Goal: Transaction & Acquisition: Purchase product/service

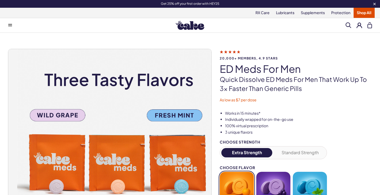
click at [27, 26] on div "Menu Him Her Everything Rx Care Rx For Him Cake ED Meds - To Go The Daily Chew …" at bounding box center [190, 25] width 380 height 11
click at [15, 26] on button at bounding box center [10, 25] width 11 height 11
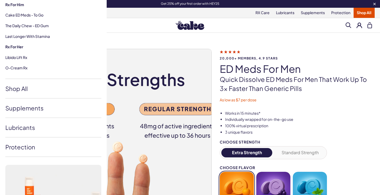
scroll to position [87, 0]
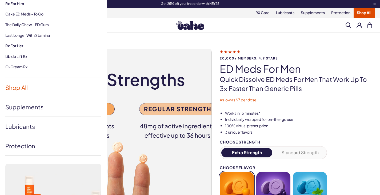
click at [17, 83] on link "Shop All" at bounding box center [53, 87] width 96 height 19
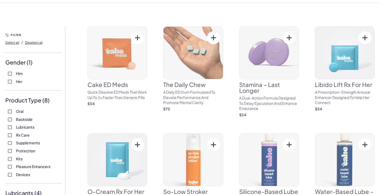
scroll to position [27, 0]
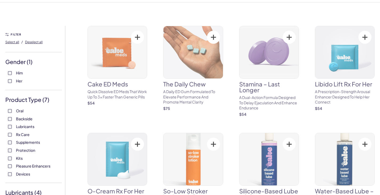
click at [21, 140] on label "Supplements" at bounding box center [33, 142] width 51 height 5
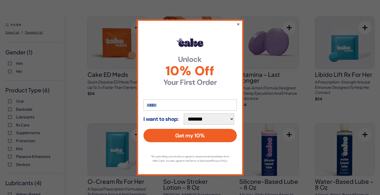
click at [238, 21] on button "×" at bounding box center [237, 24] width 3 height 6
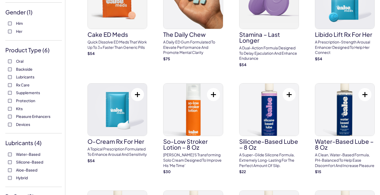
scroll to position [73, 0]
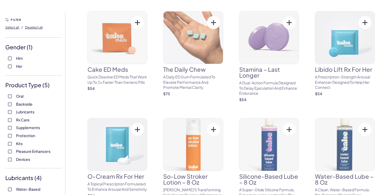
scroll to position [38, 0]
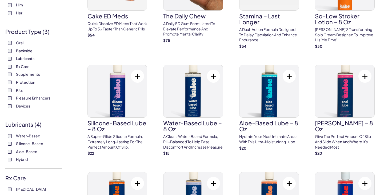
scroll to position [84, 0]
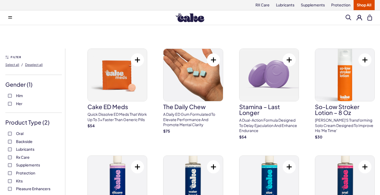
click at [23, 55] on div "FILTER Select all / Deselect all" at bounding box center [33, 64] width 57 height 21
click at [18, 59] on div "FILTER Select all / Deselect all" at bounding box center [33, 64] width 57 height 21
click at [12, 17] on span at bounding box center [10, 17] width 4 height 3
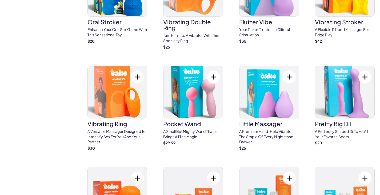
scroll to position [1349, 0]
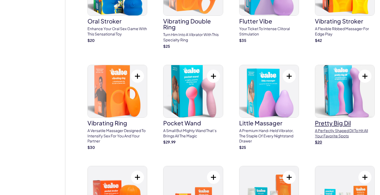
click at [331, 126] on h3 "pretty big dil" at bounding box center [345, 123] width 60 height 6
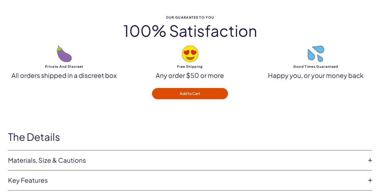
scroll to position [1608, 0]
